Goal: Check status: Check status

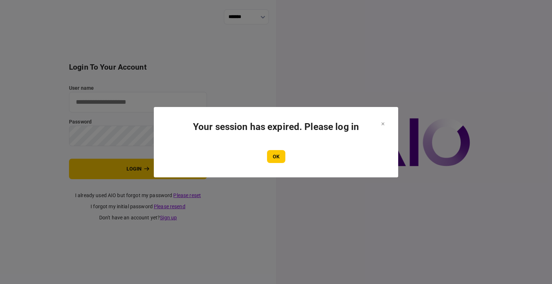
type input "****"
click at [286, 154] on div "OK" at bounding box center [276, 156] width 216 height 13
click at [276, 156] on button "OK" at bounding box center [276, 156] width 18 height 13
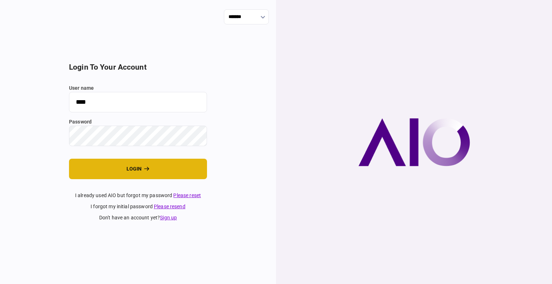
click at [95, 162] on button "login" at bounding box center [138, 169] width 138 height 20
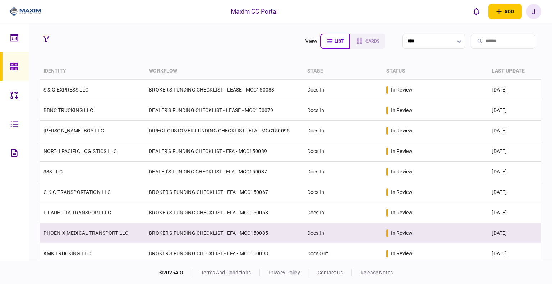
click at [78, 235] on link "PHOENIX MEDICAL TRANSPORT LLC" at bounding box center [85, 233] width 85 height 6
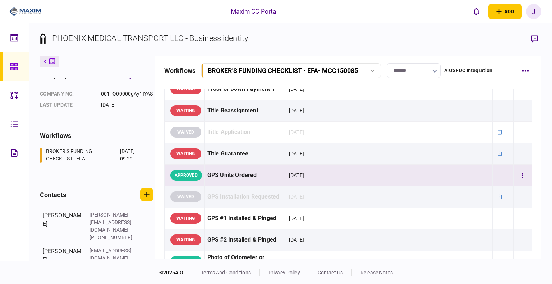
scroll to position [575, 0]
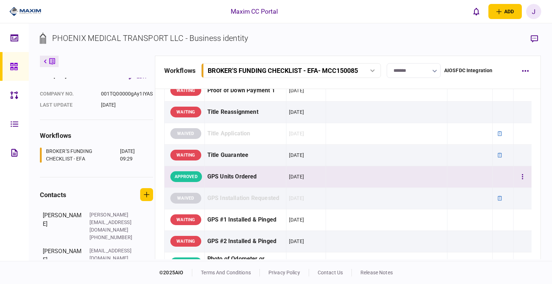
drag, startPoint x: 245, startPoint y: 194, endPoint x: 267, endPoint y: 191, distance: 22.9
click at [245, 185] on div "GPS Units Ordered" at bounding box center [245, 177] width 76 height 16
click at [468, 188] on td at bounding box center [469, 177] width 45 height 22
click at [516, 183] on button "button" at bounding box center [522, 176] width 13 height 13
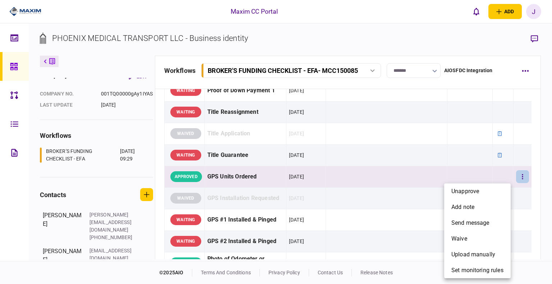
click at [300, 195] on div at bounding box center [276, 142] width 552 height 284
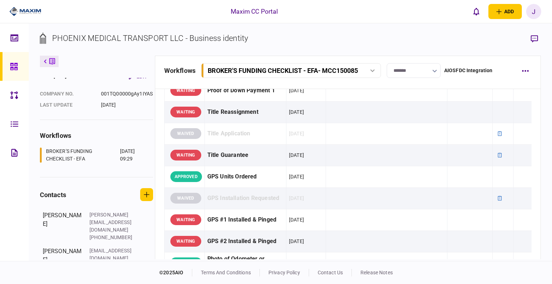
click at [374, 48] on section "PHOENIX MEDICAL TRANSPORT LLC - Business identity" at bounding box center [290, 43] width 501 height 23
